Goal: Manage account settings

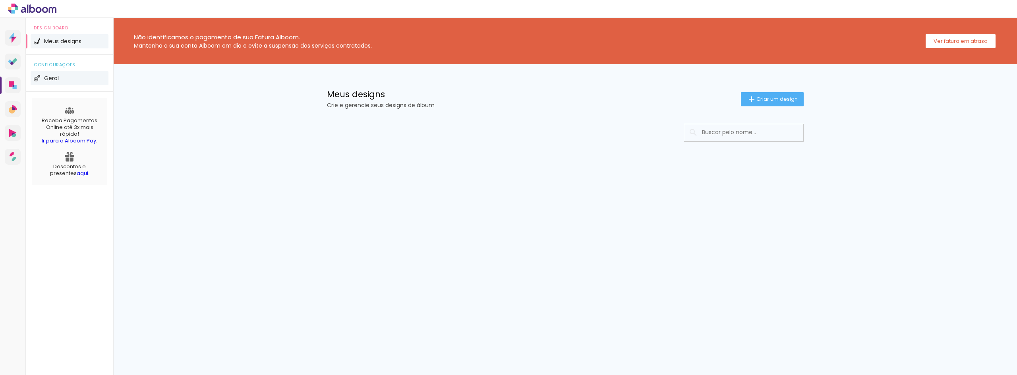
click at [64, 81] on li "Geral" at bounding box center [70, 78] width 78 height 14
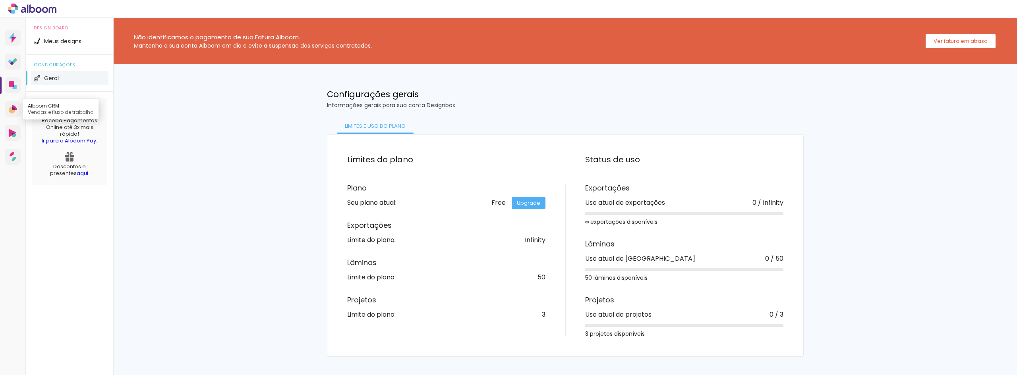
click at [10, 110] on icon at bounding box center [12, 110] width 7 height 7
click at [12, 154] on icon at bounding box center [12, 154] width 4 height 4
